Goal: Information Seeking & Learning: Understand process/instructions

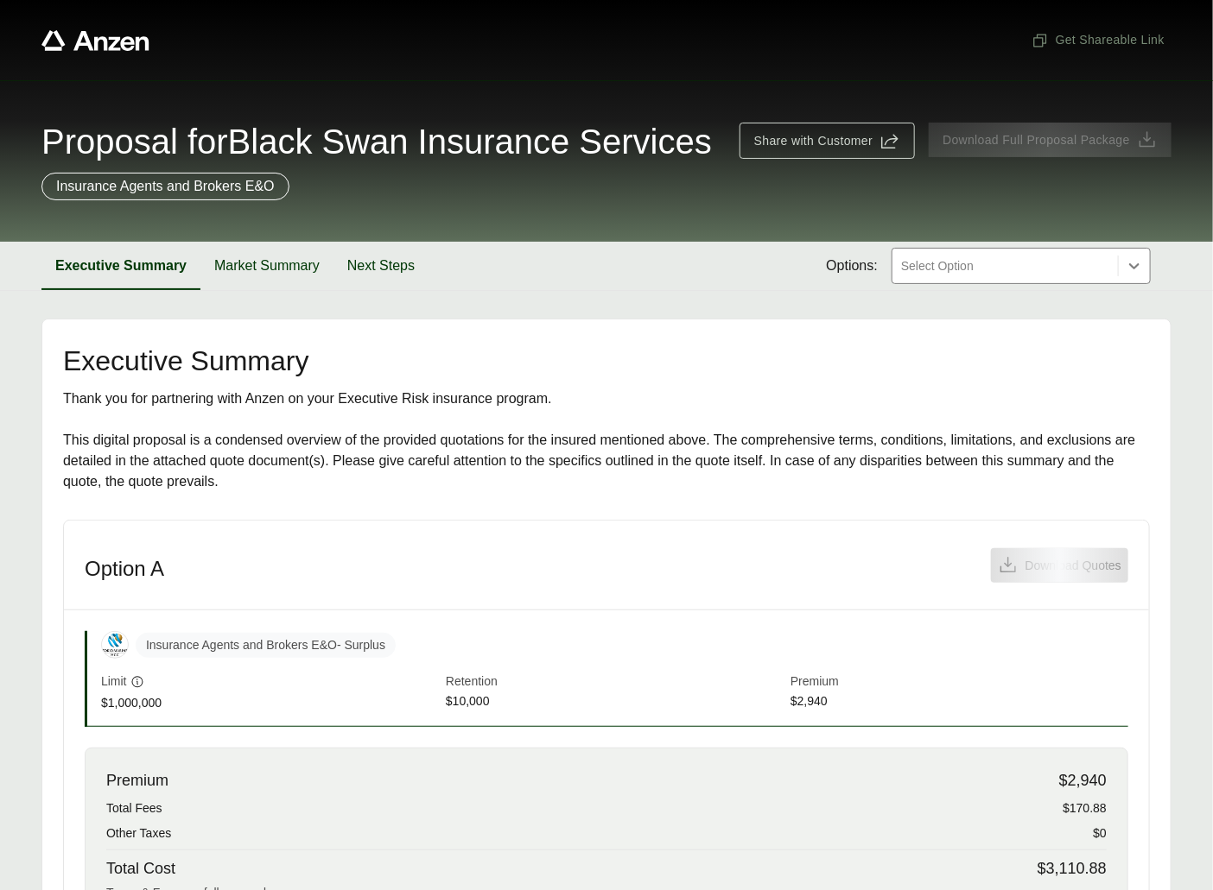
scroll to position [381, 0]
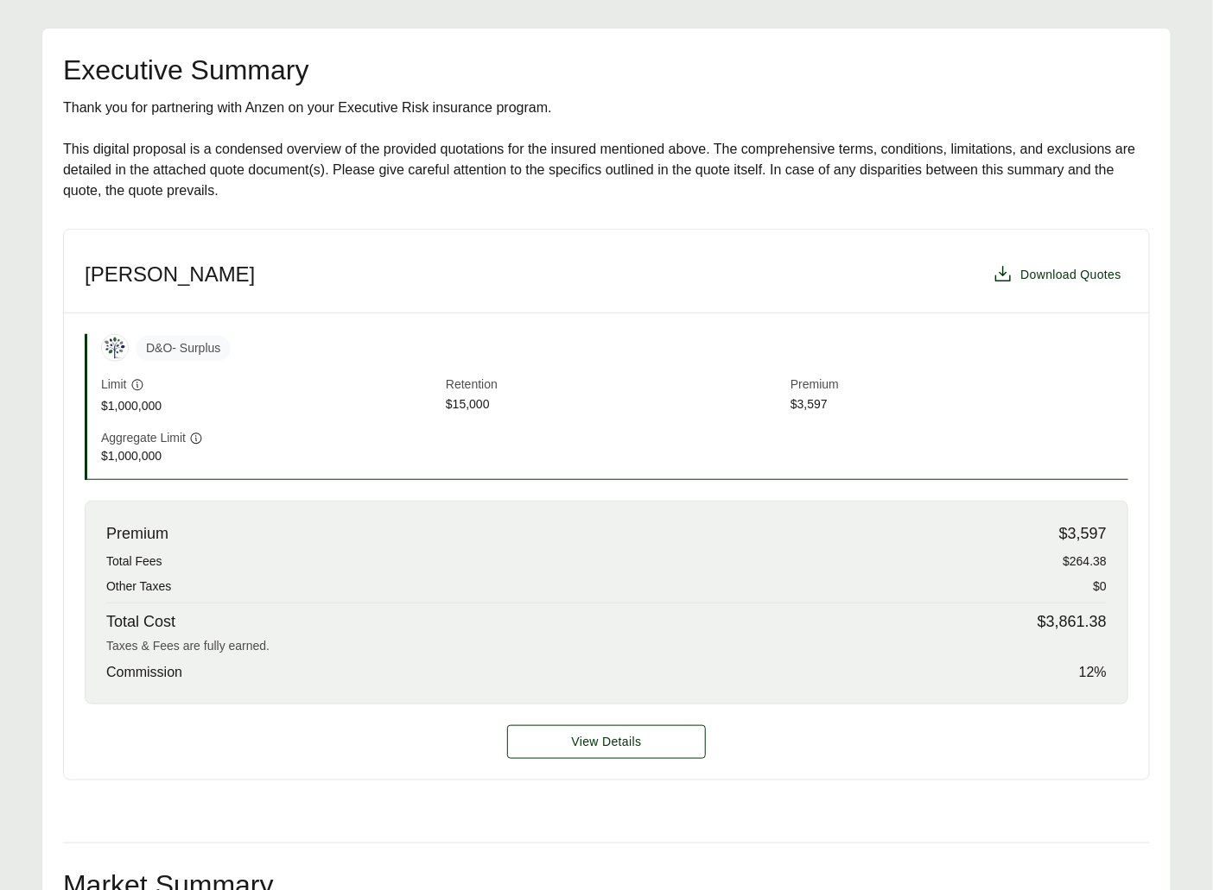
scroll to position [390, 0]
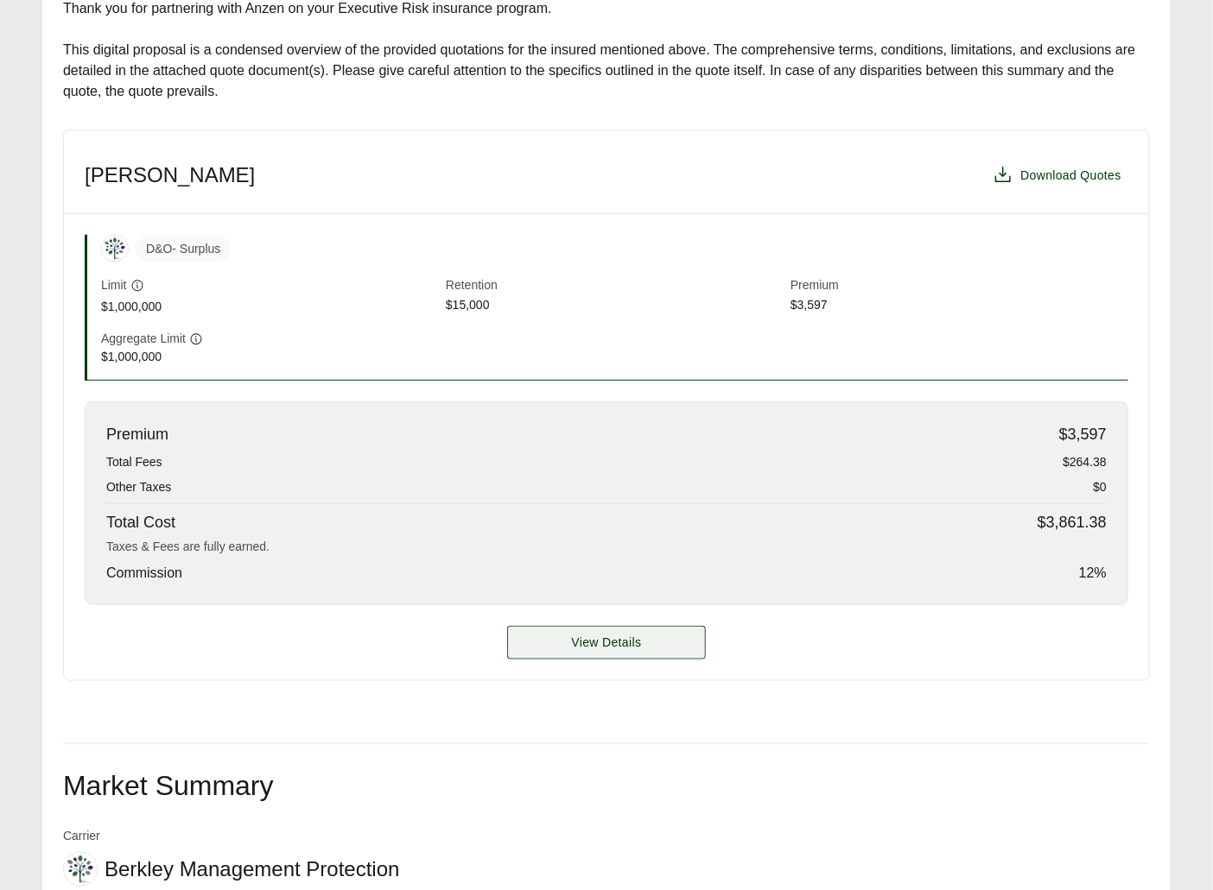
click at [623, 646] on span "View Details" at bounding box center [607, 643] width 70 height 18
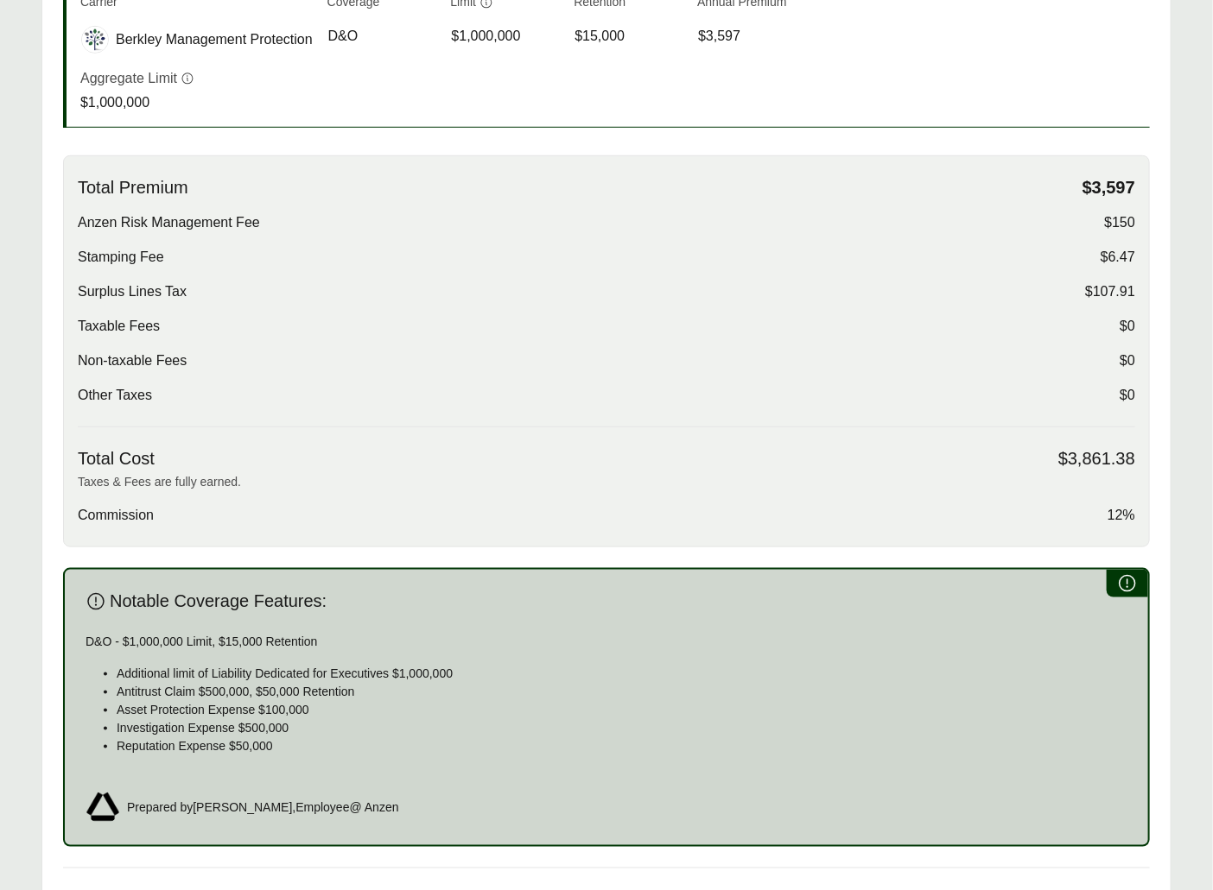
scroll to position [817, 0]
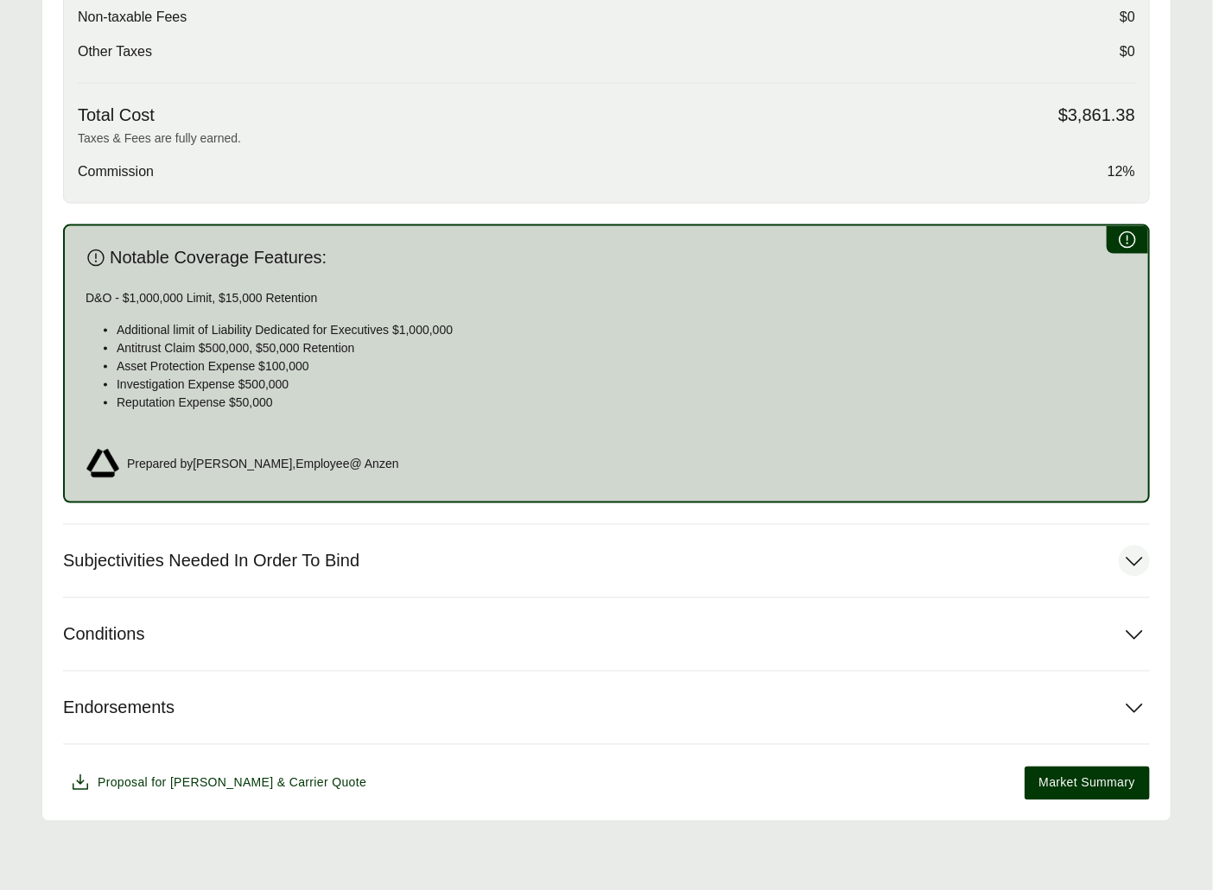
click at [351, 551] on span "Subjectivities Needed In Order To Bind" at bounding box center [211, 562] width 296 height 22
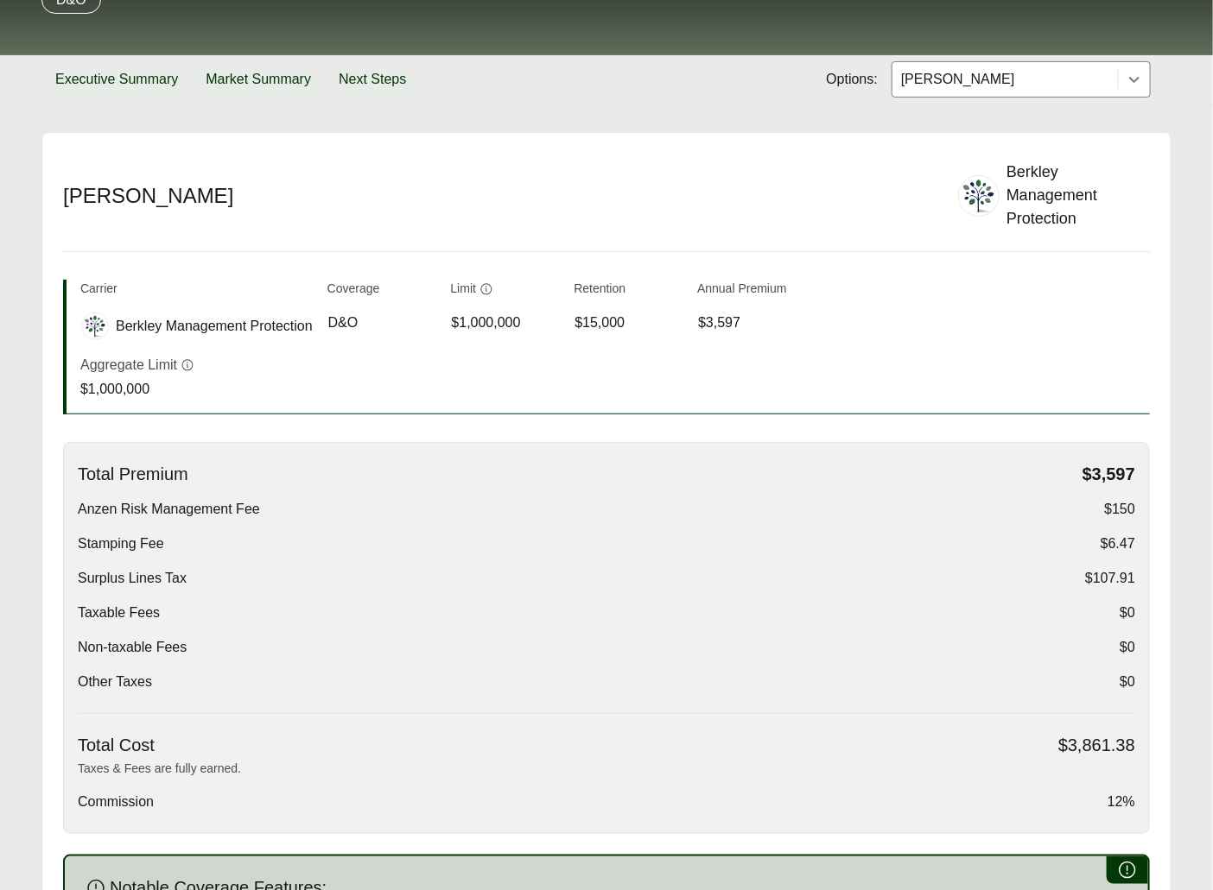
scroll to position [0, 0]
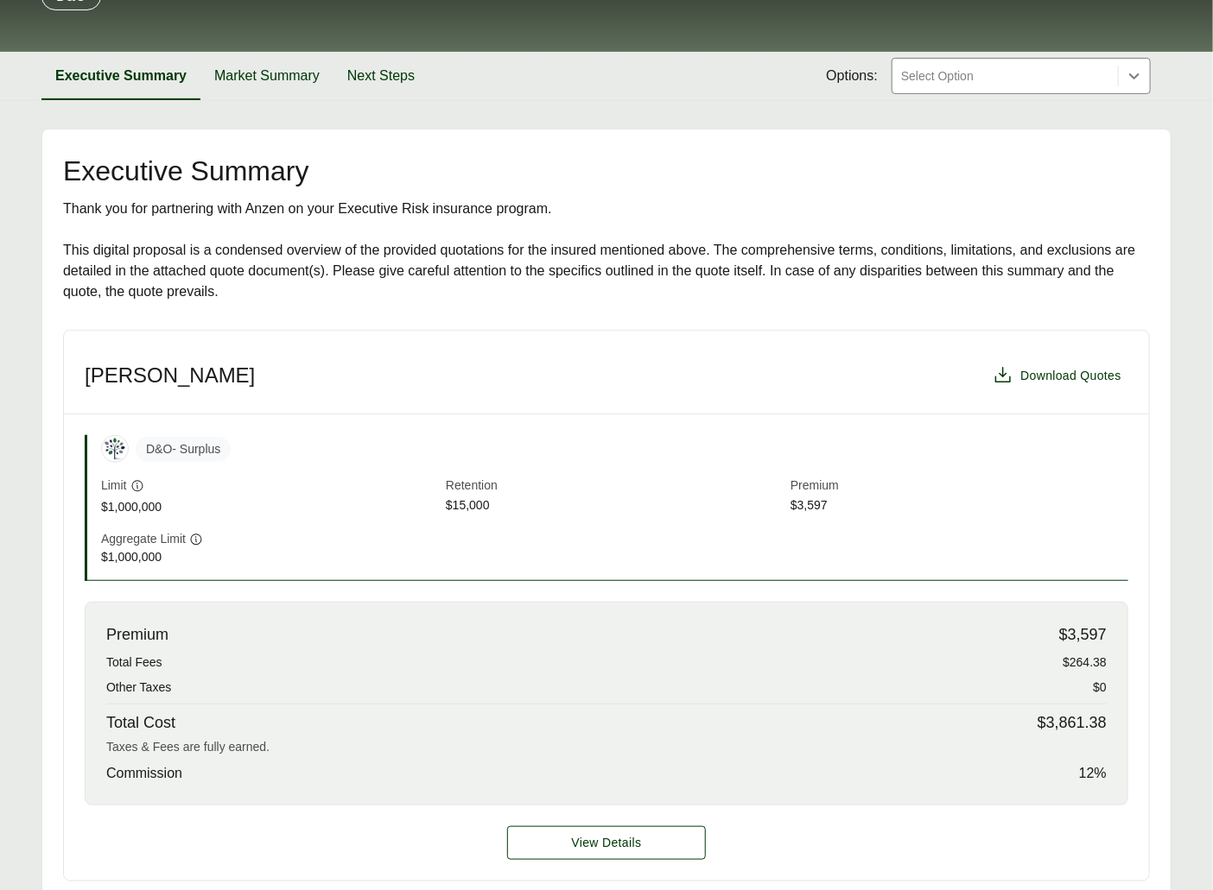
scroll to position [567, 0]
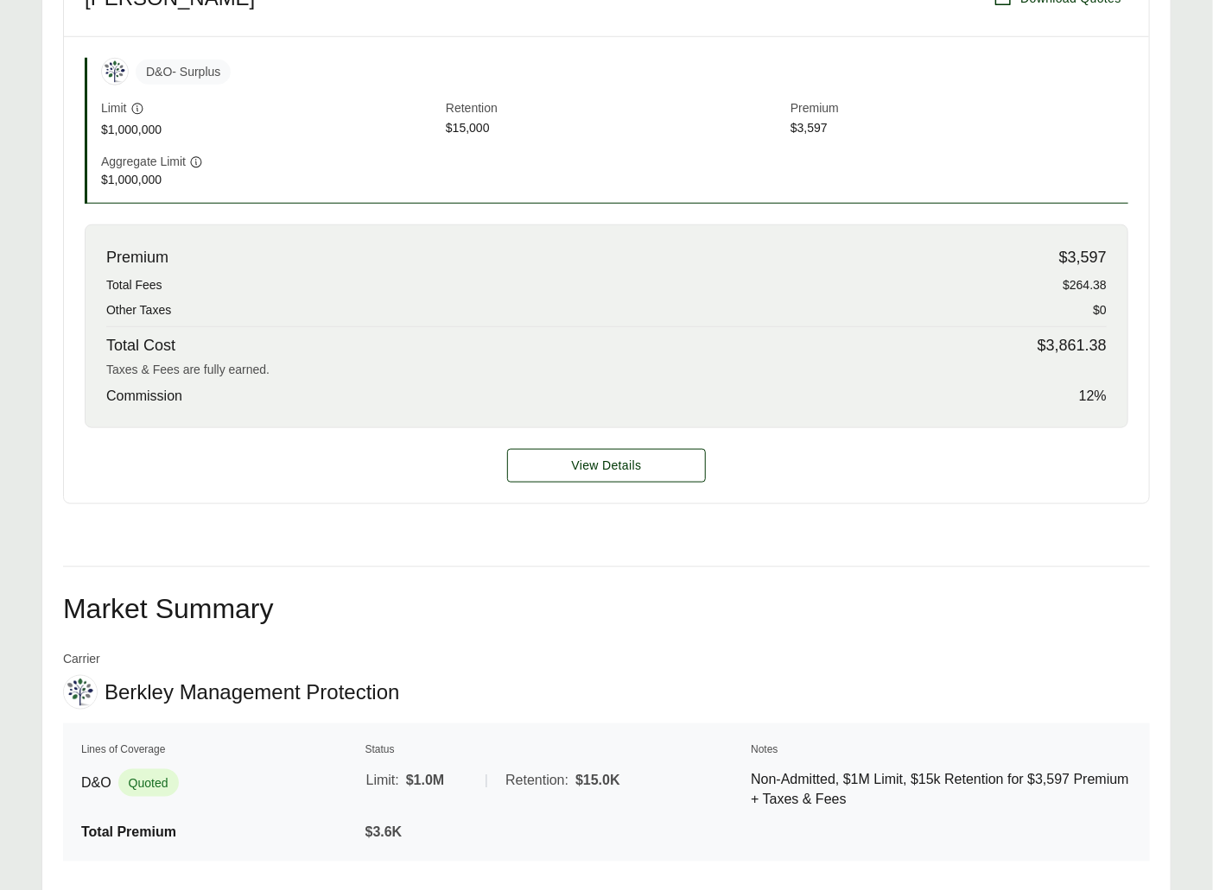
click at [564, 496] on div "View Details" at bounding box center [606, 465] width 1085 height 75
click at [573, 464] on span "View Details" at bounding box center [607, 466] width 70 height 18
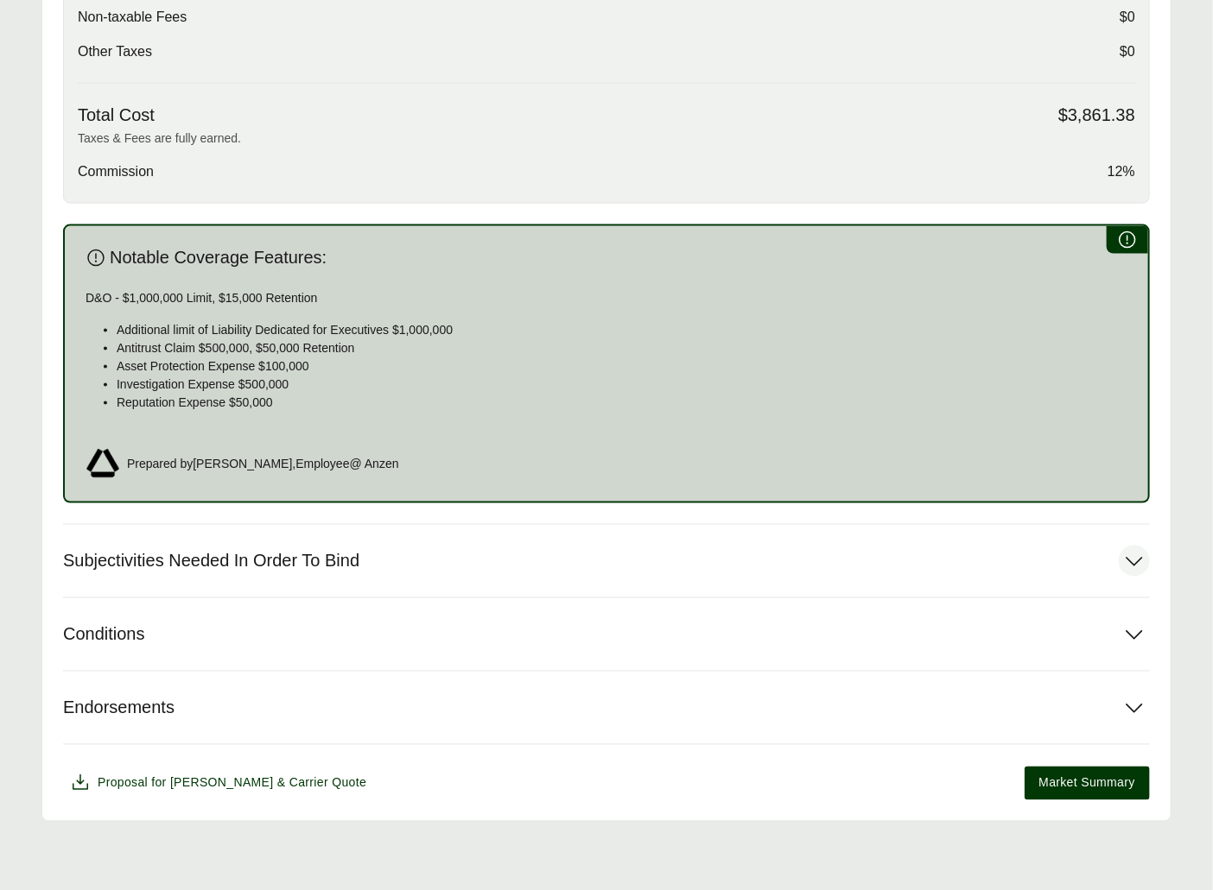
click at [276, 547] on button "Subjectivities Needed In Order To Bind" at bounding box center [606, 561] width 1086 height 73
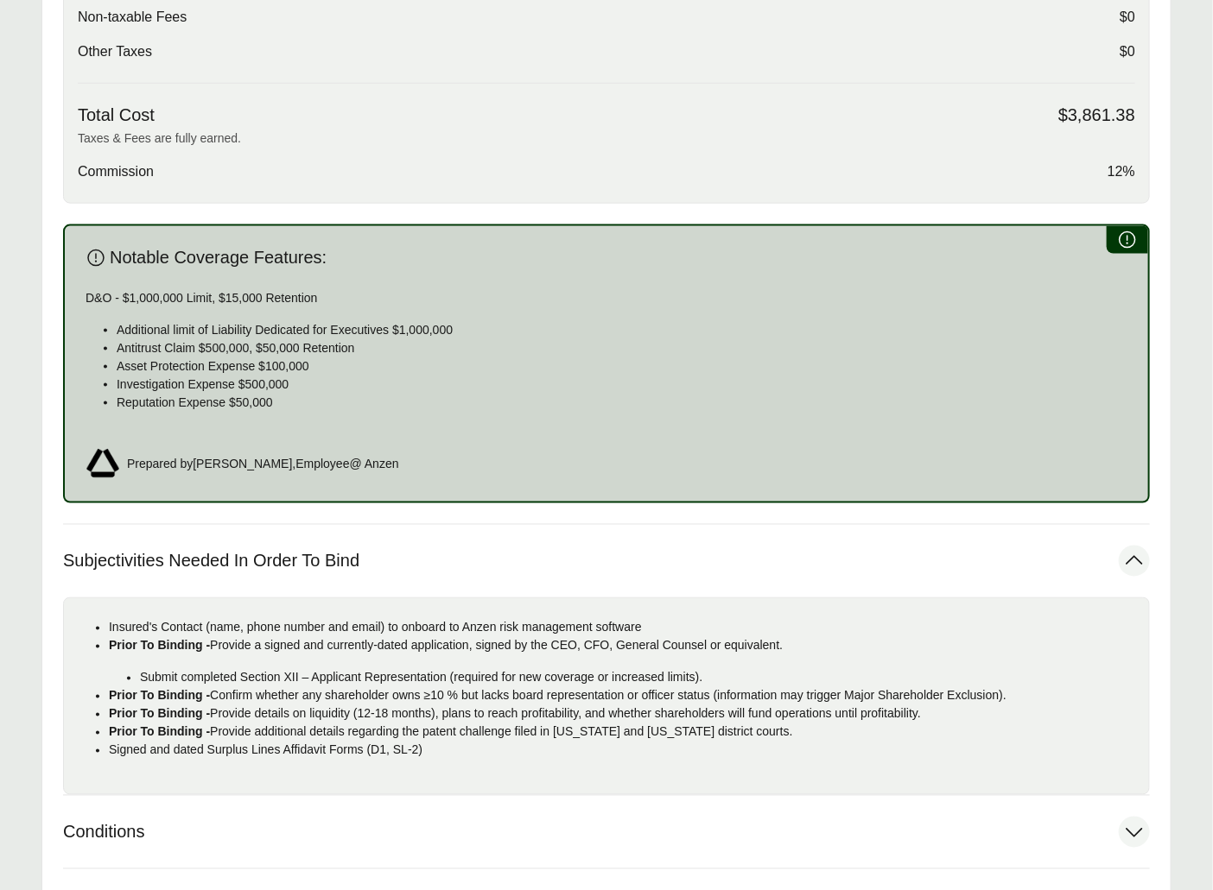
scroll to position [1015, 0]
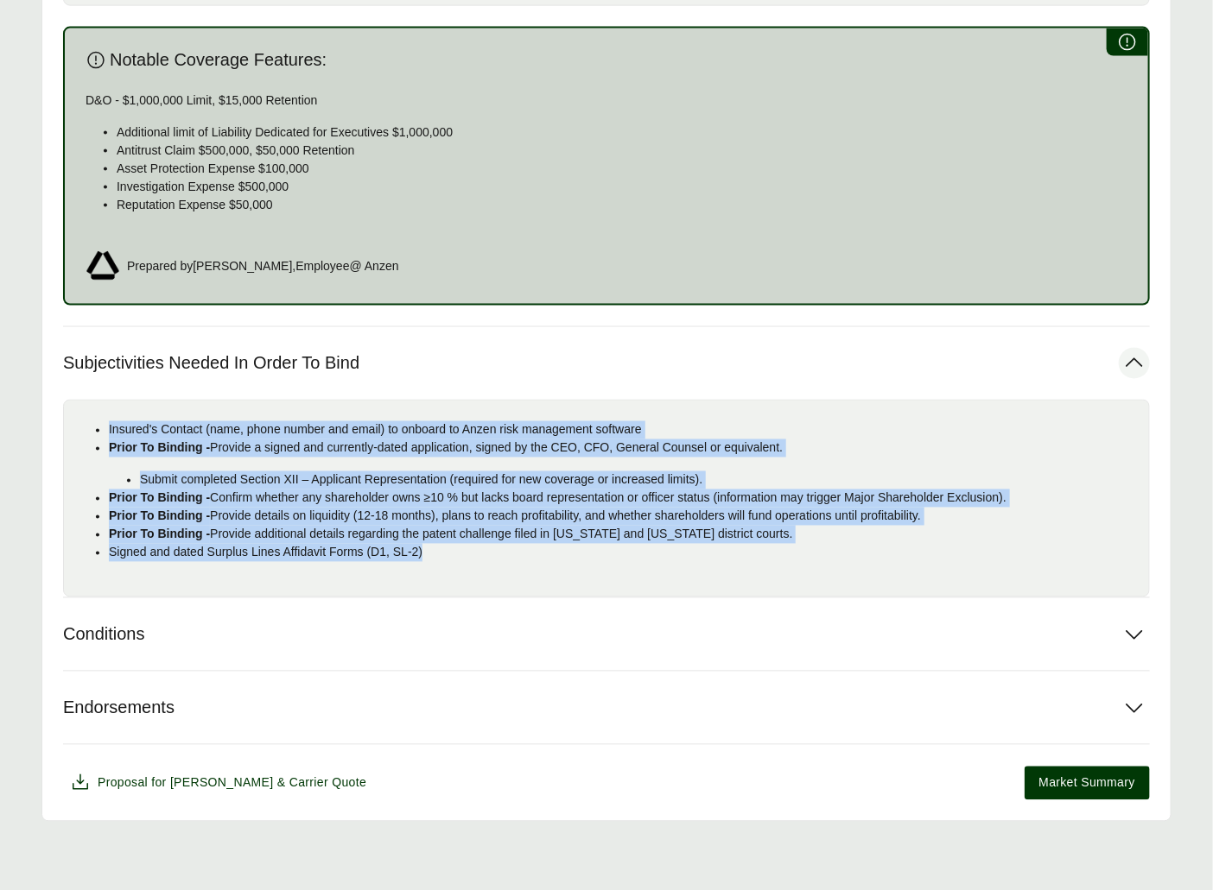
drag, startPoint x: 454, startPoint y: 557, endPoint x: 110, endPoint y: 422, distance: 370.0
click at [110, 422] on ul "Insured's Contact (name, phone number and email) to onboard to Anzen risk manag…" at bounding box center [606, 491] width 1057 height 141
